Goal: Navigation & Orientation: Find specific page/section

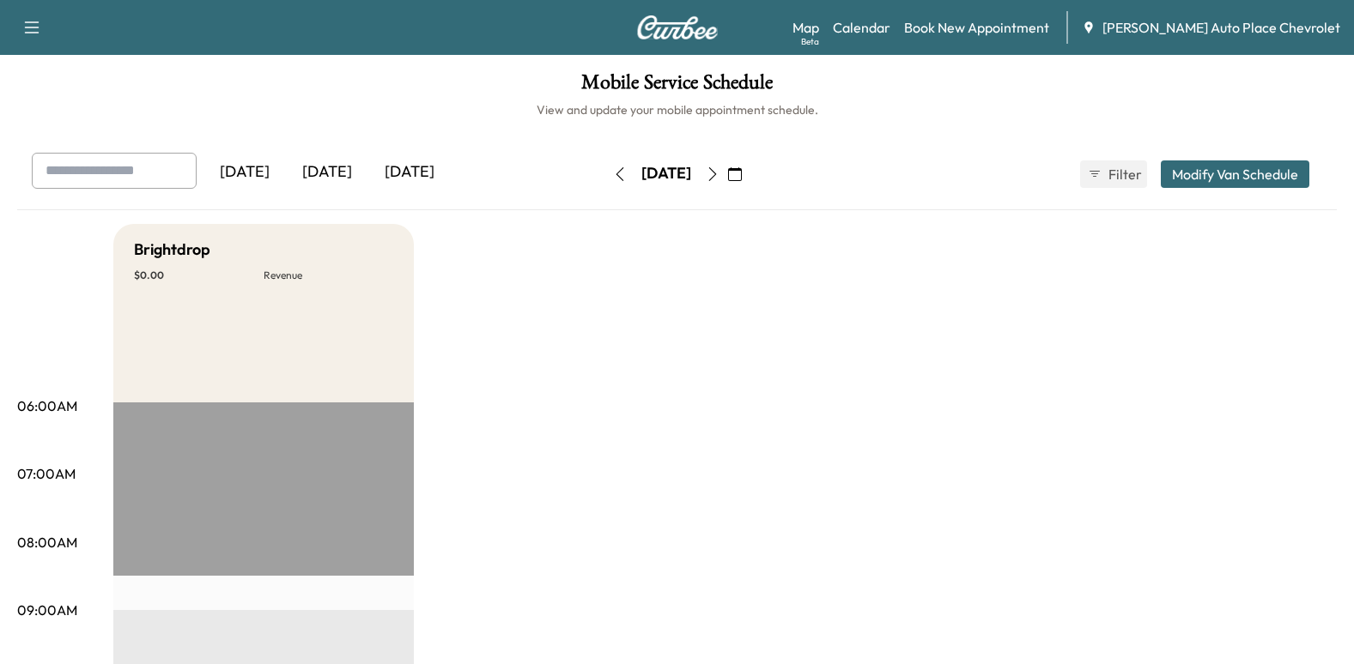
click at [330, 162] on div "[DATE]" at bounding box center [327, 172] width 82 height 39
click at [719, 168] on icon "button" at bounding box center [713, 174] width 14 height 14
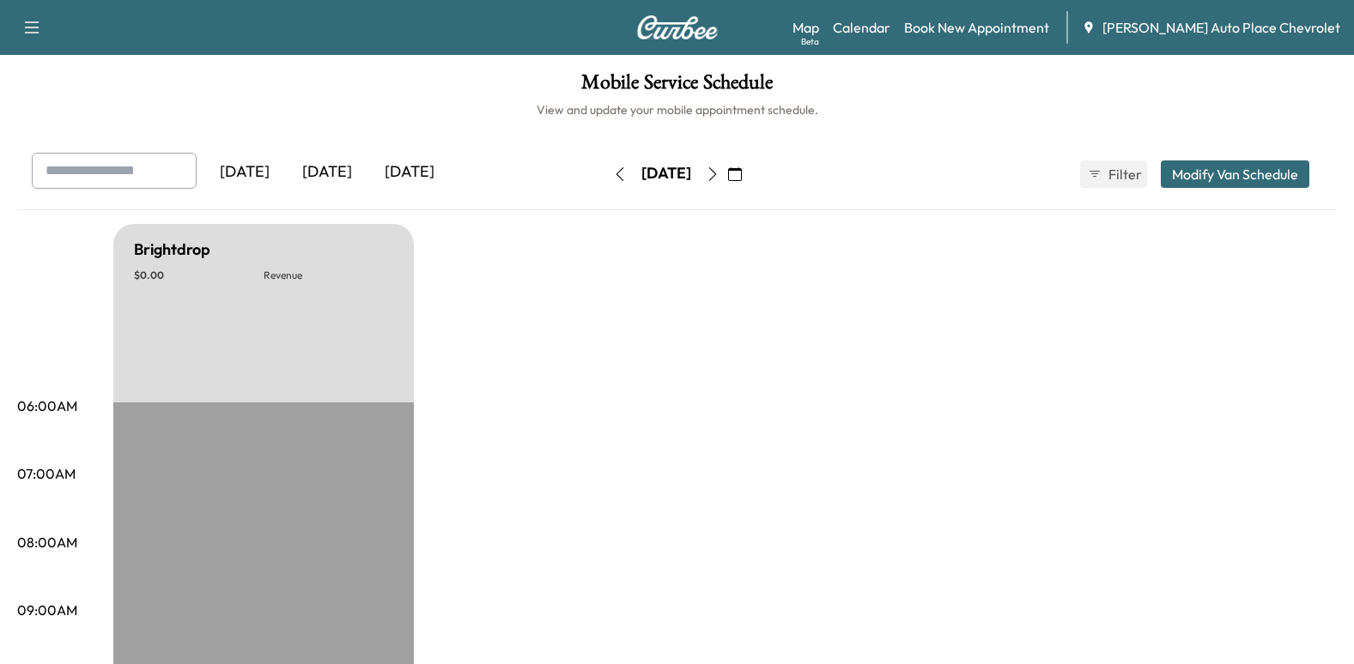
click at [719, 168] on icon "button" at bounding box center [713, 174] width 14 height 14
